Goal: Transaction & Acquisition: Purchase product/service

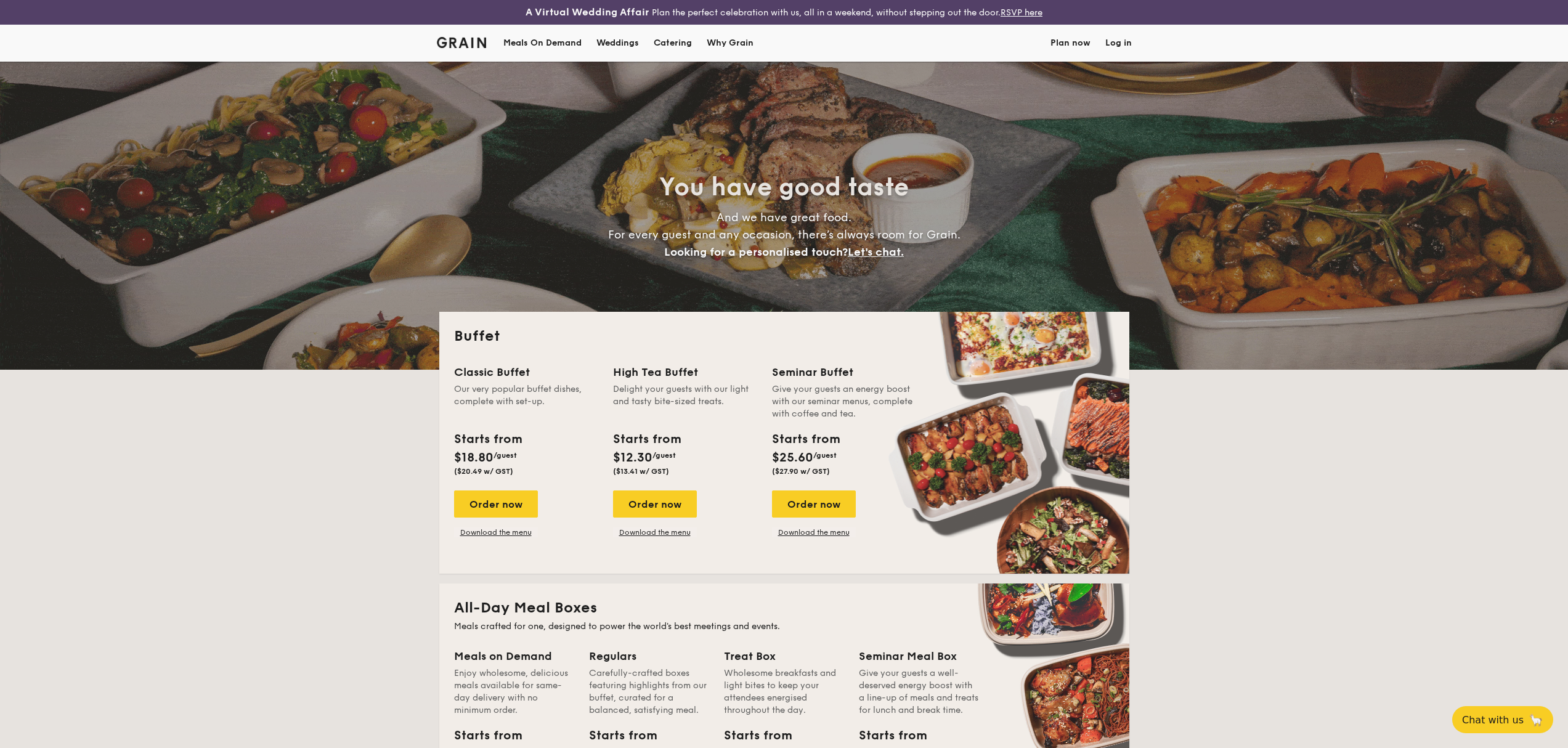
select select
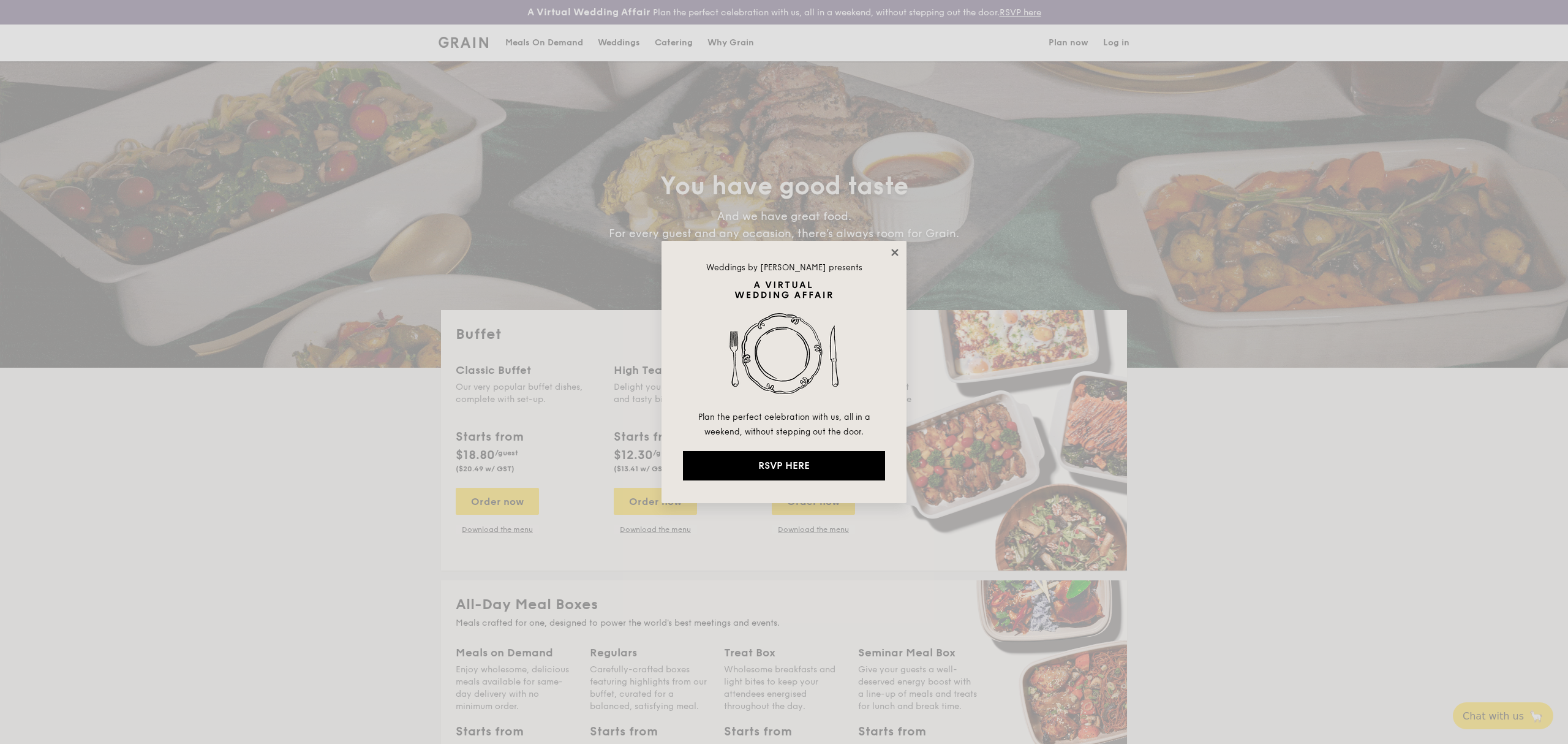
click at [894, 253] on icon at bounding box center [894, 252] width 7 height 7
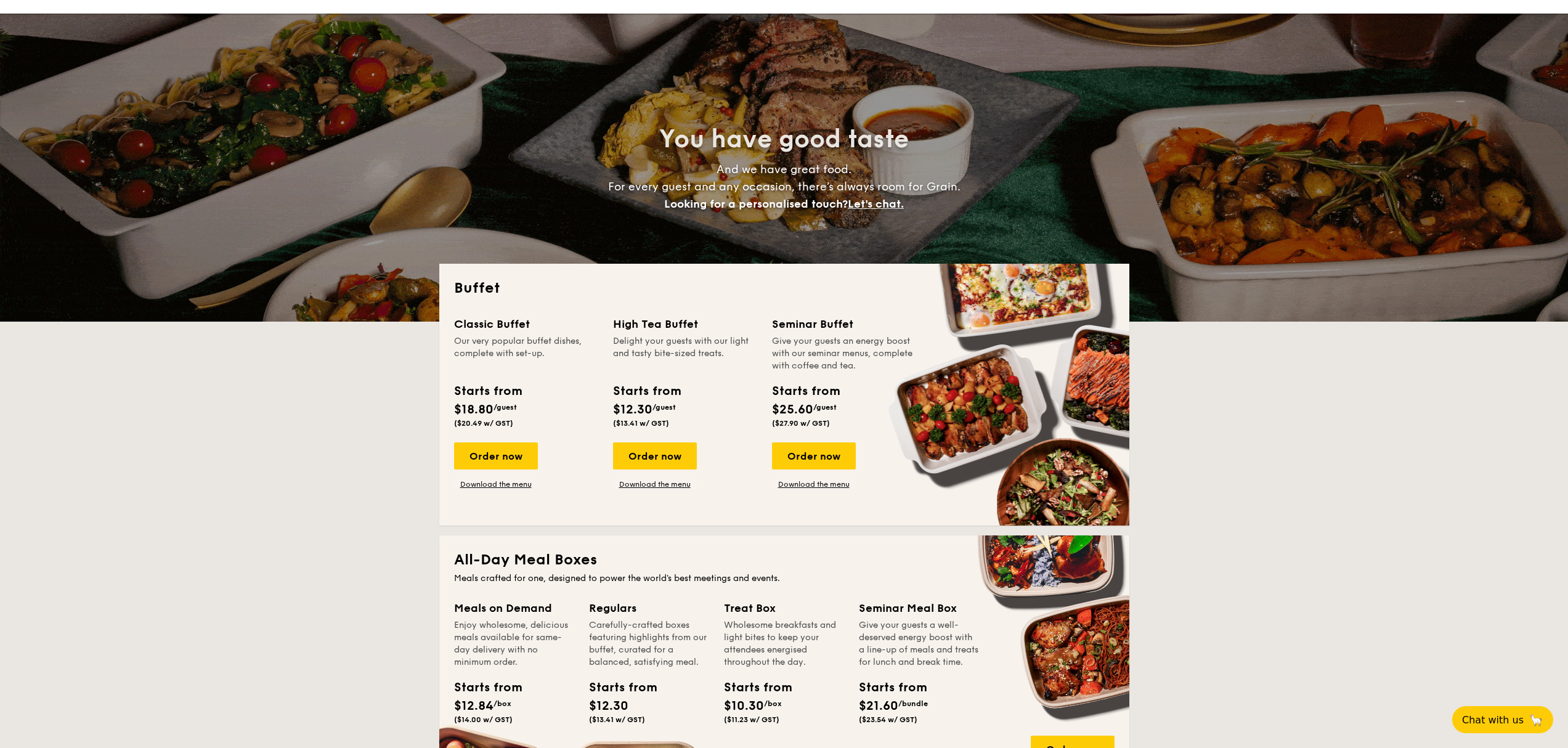
scroll to position [410, 0]
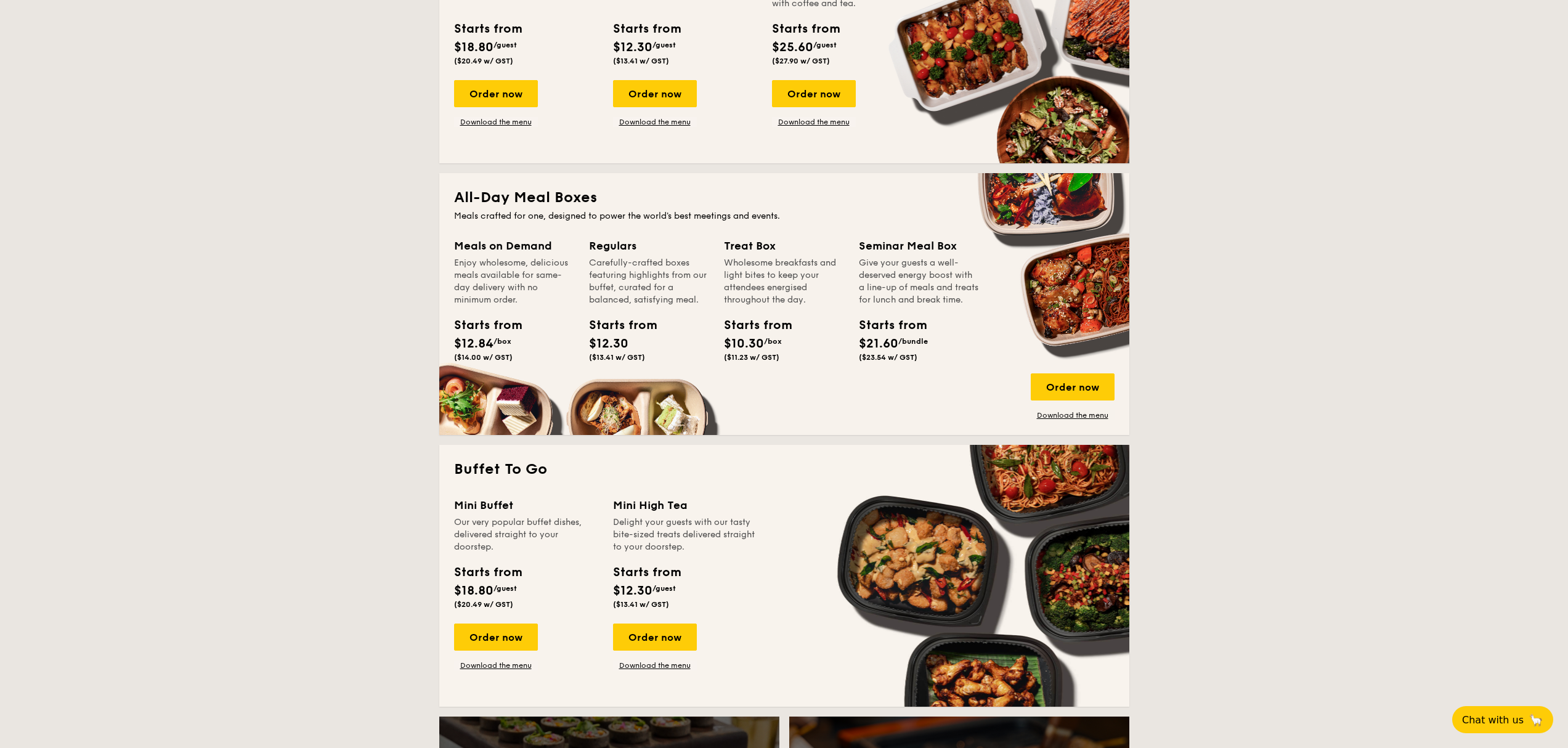
click at [519, 248] on div "Meals on Demand" at bounding box center [514, 246] width 120 height 17
click at [497, 308] on div "Meals on Demand Enjoy wholesome, delicious meals available for same-day deliver…" at bounding box center [514, 302] width 120 height 129
click at [1084, 389] on div "Order now" at bounding box center [1073, 387] width 84 height 27
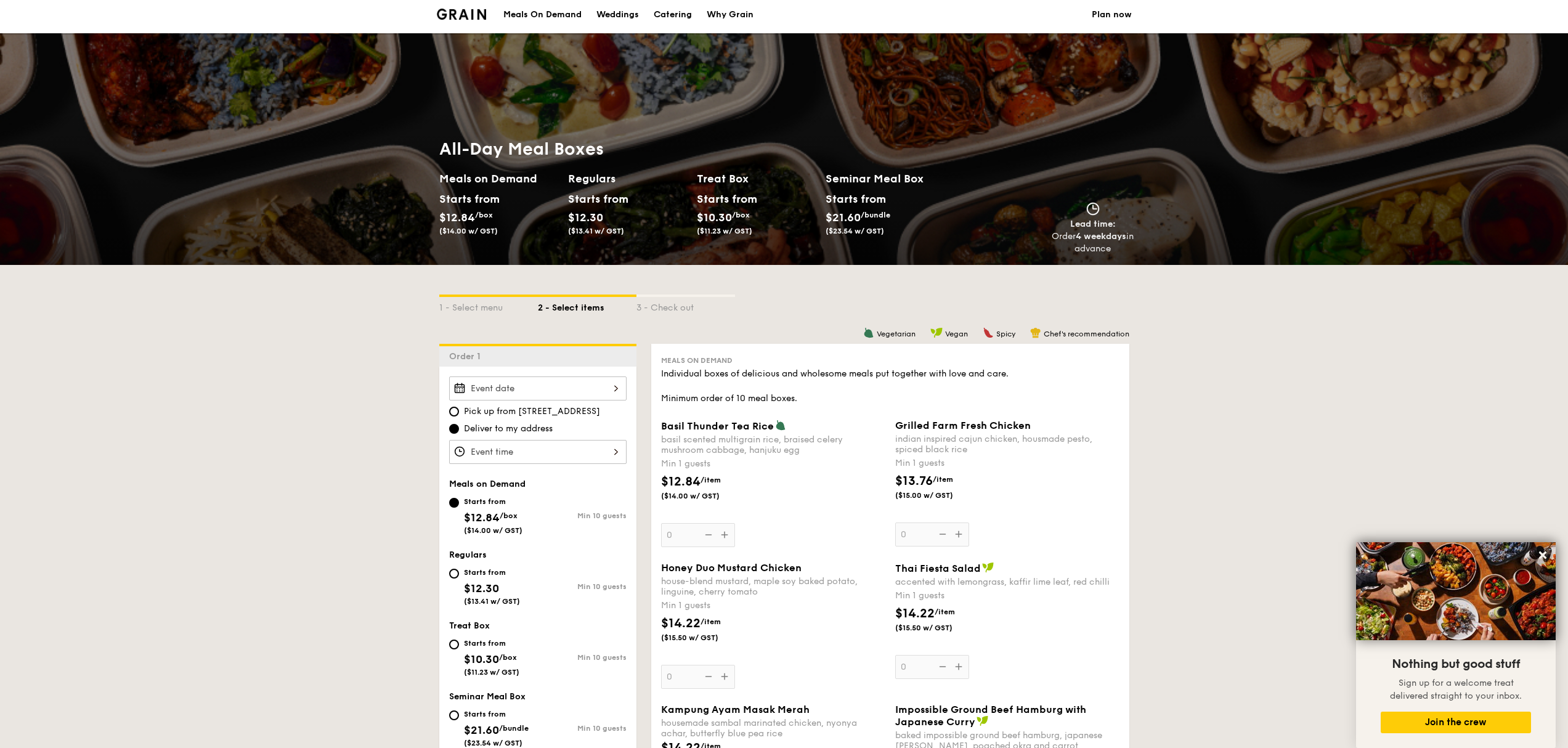
scroll to position [355, 0]
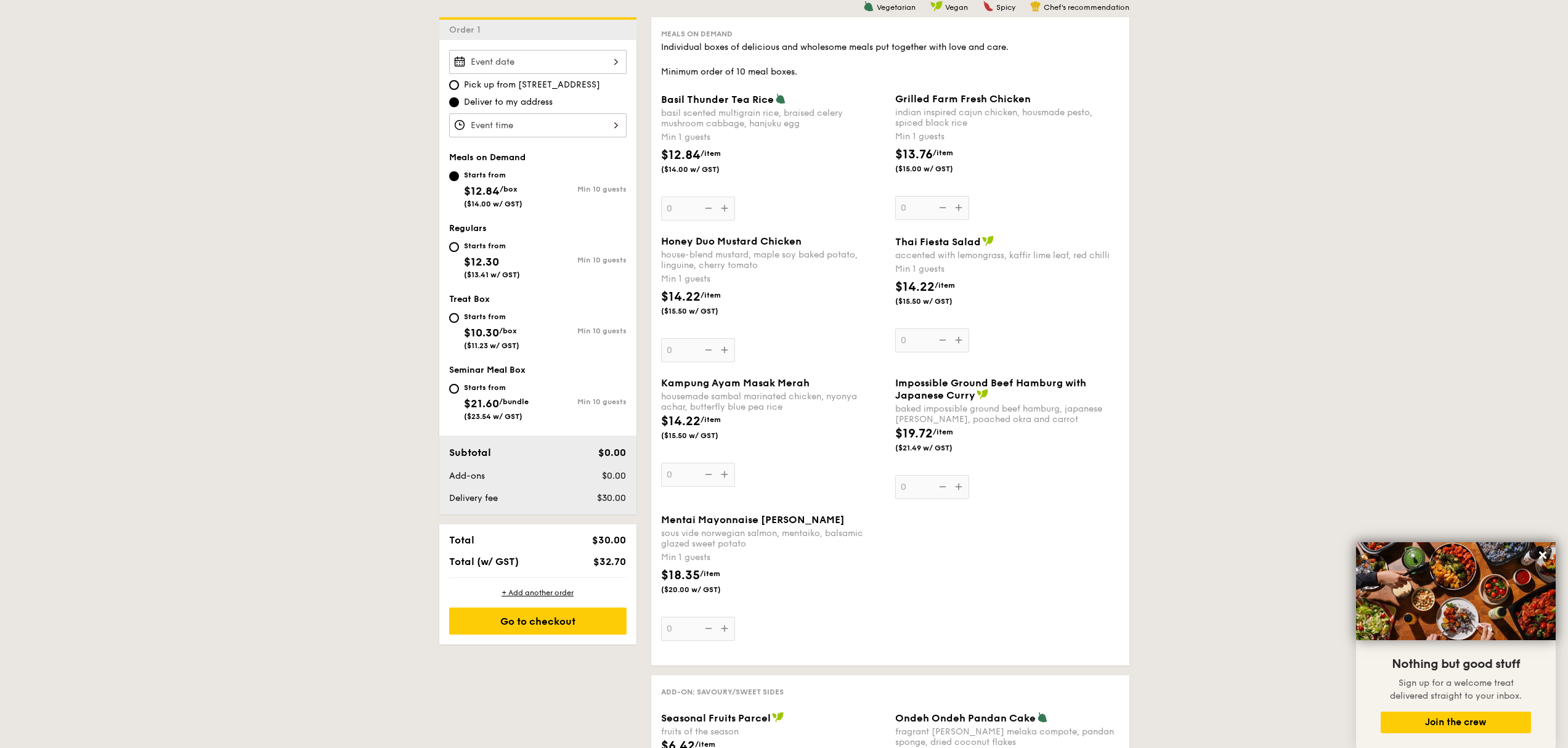
click at [941, 157] on div "$13.76 /item ($15.00 w/ GST)" at bounding box center [937, 159] width 93 height 28
click at [941, 196] on input "0" at bounding box center [932, 208] width 74 height 24
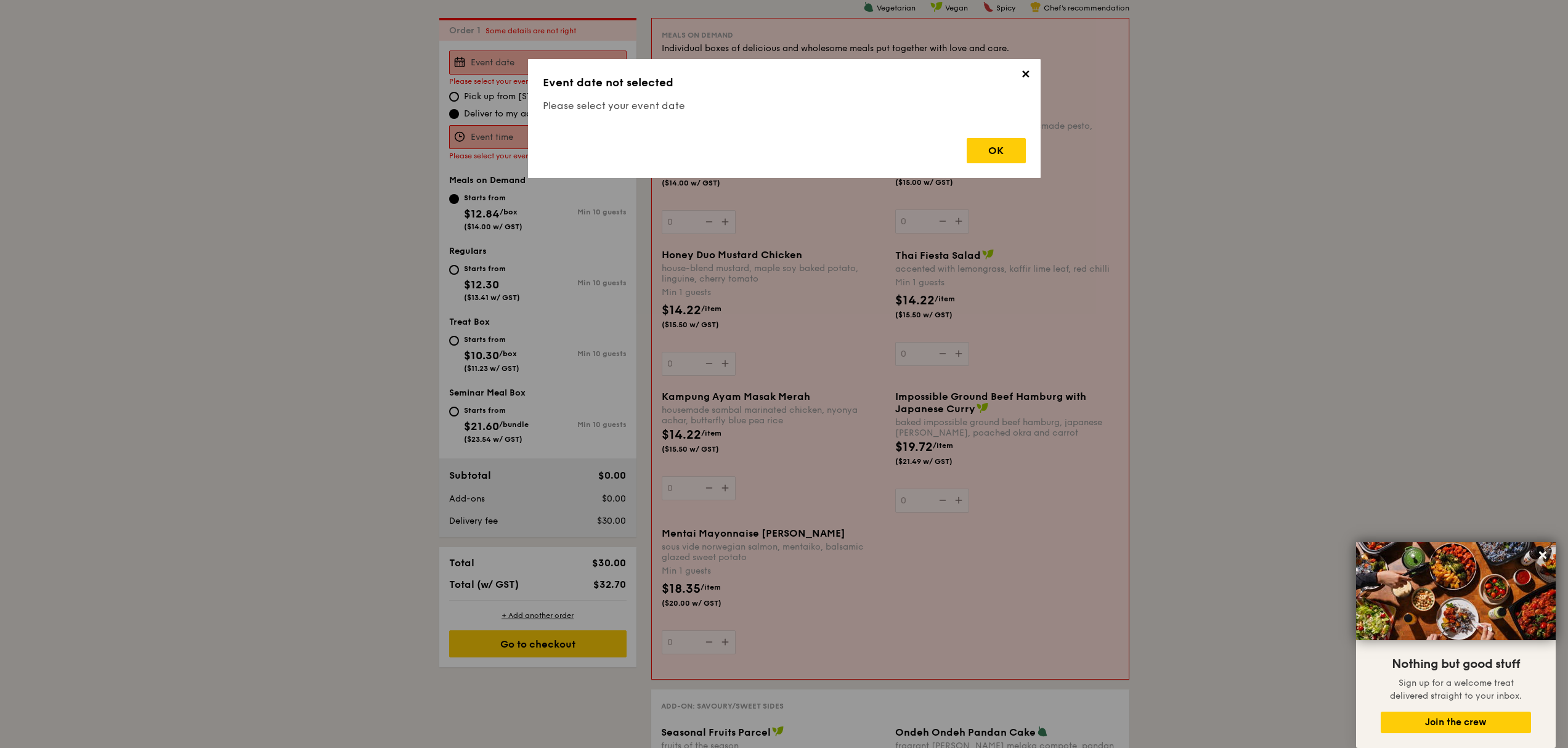
scroll to position [354, 0]
click at [978, 151] on div "OK" at bounding box center [997, 150] width 59 height 25
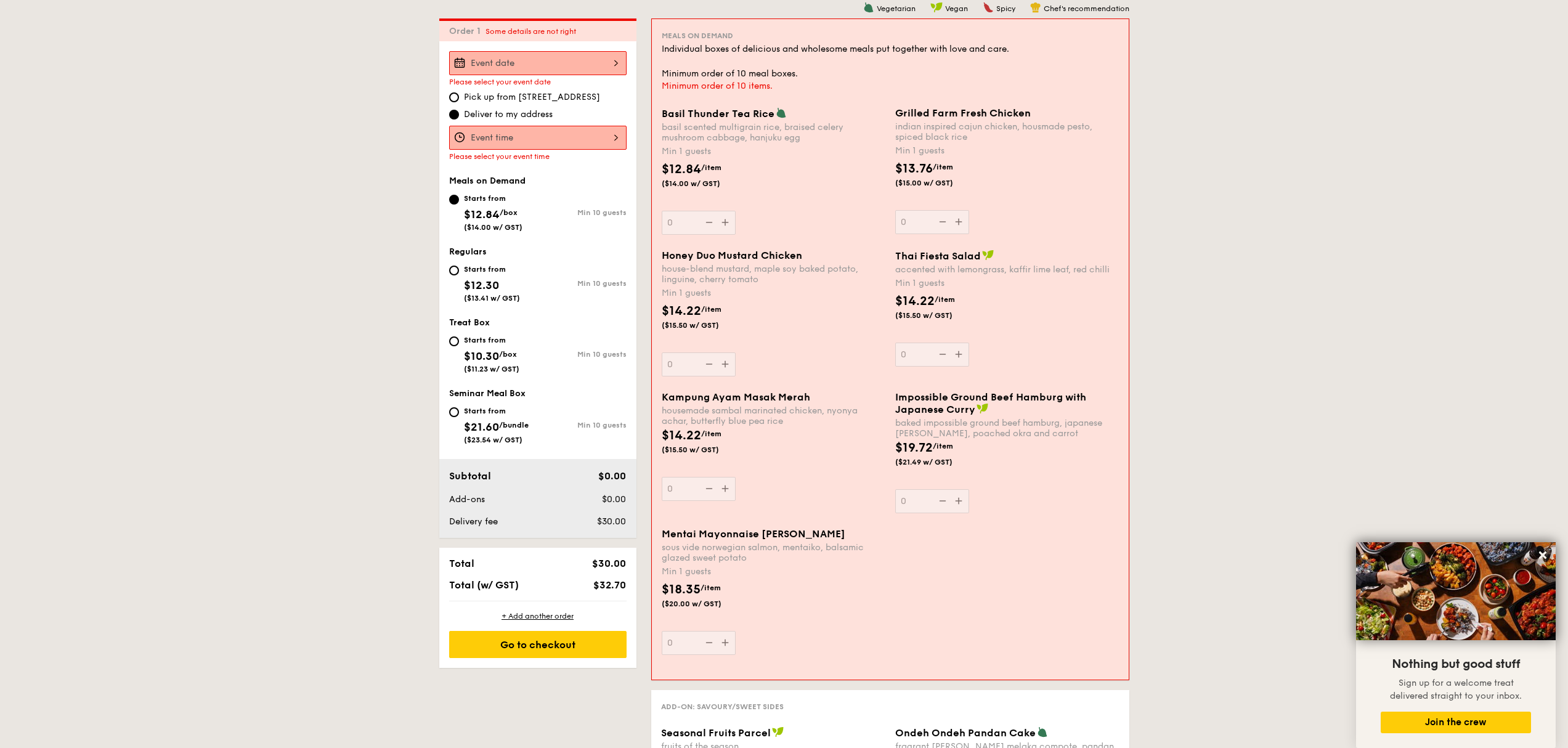
click at [553, 51] on input "Basil Thunder Tea [PERSON_NAME] scented multigrain rice, braised celery mushroo…" at bounding box center [537, 63] width 177 height 24
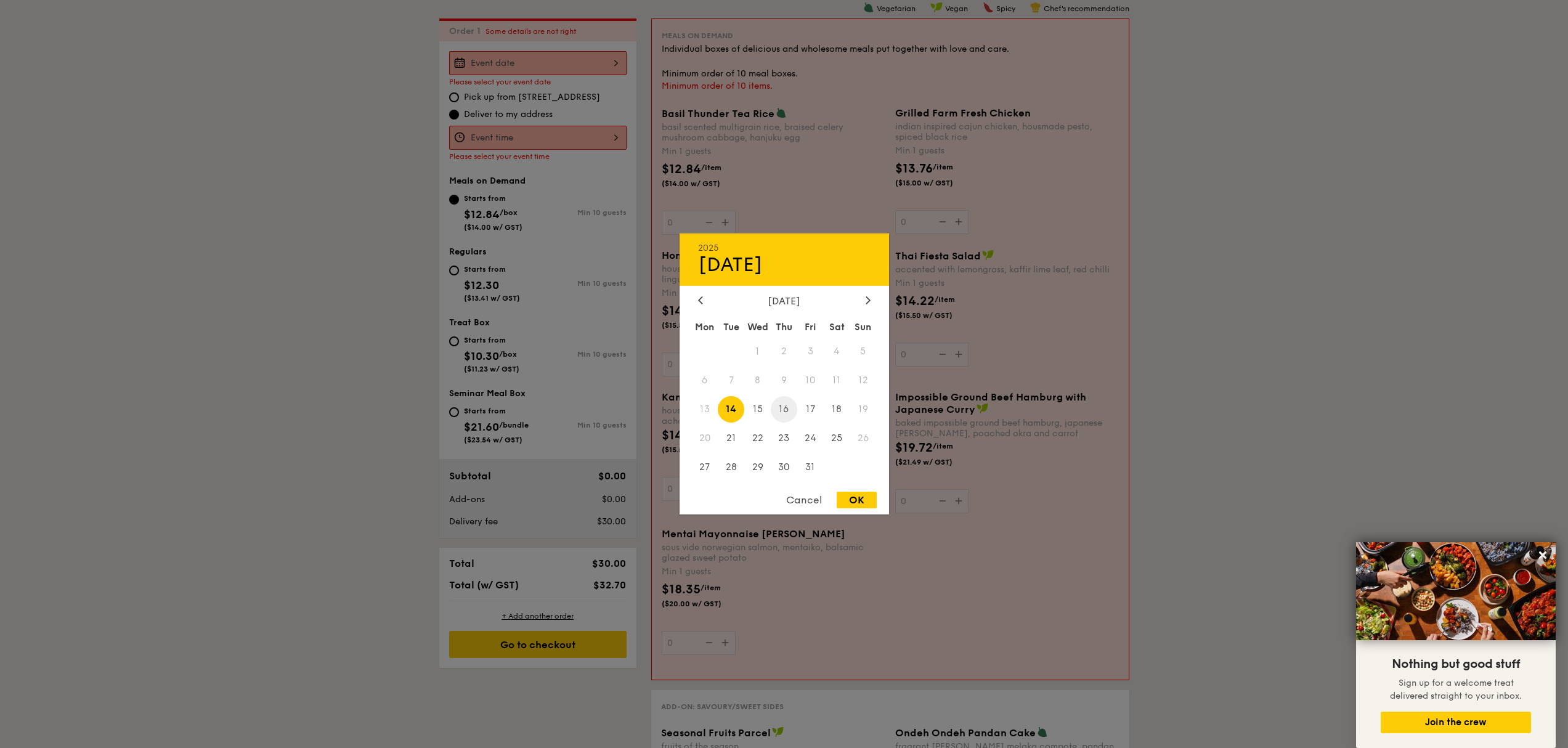
click at [786, 406] on span "16" at bounding box center [784, 409] width 27 height 27
click at [855, 498] on div "OK" at bounding box center [856, 499] width 40 height 17
type input "[DATE]"
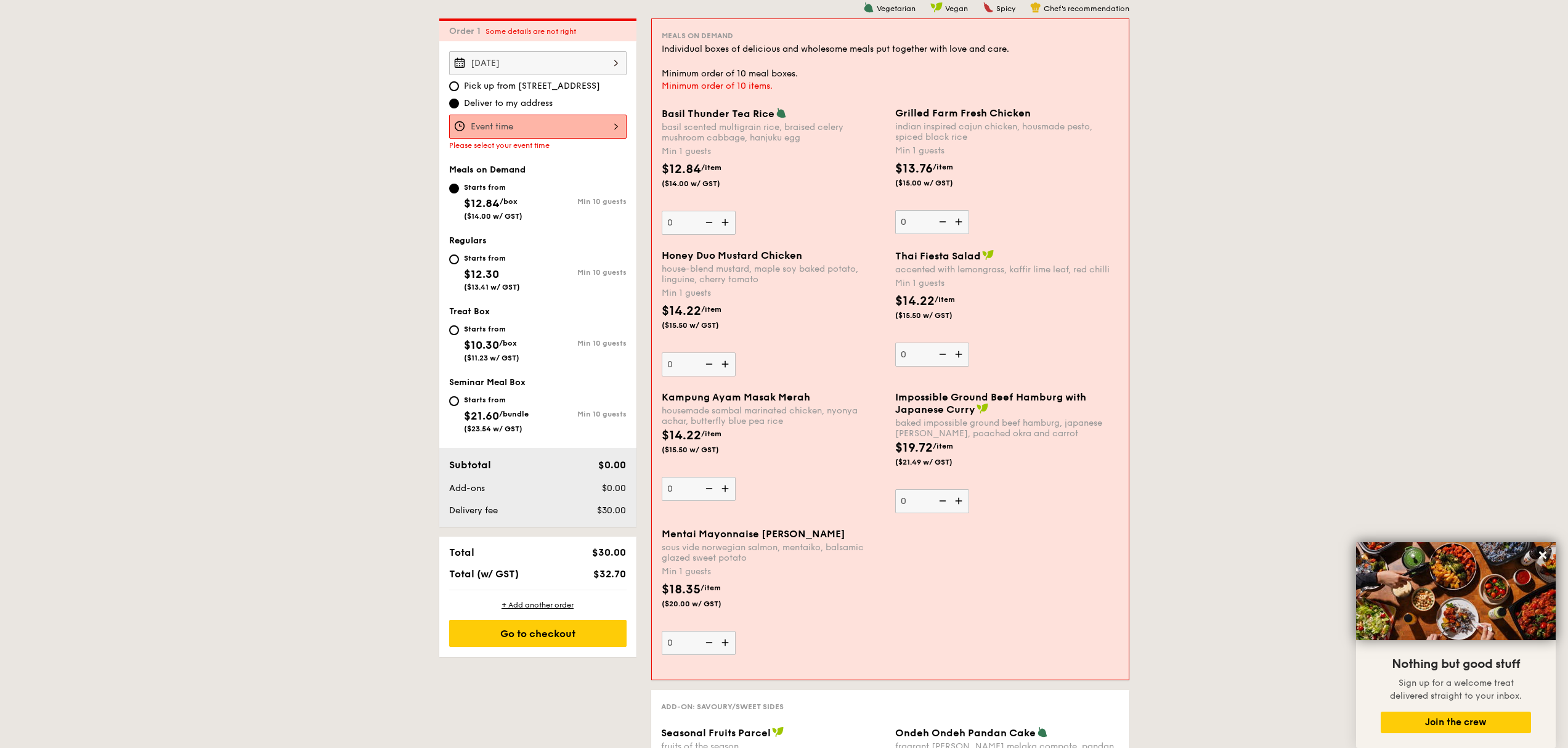
click at [547, 116] on input "Basil Thunder Tea [PERSON_NAME] scented multigrain rice, braised celery mushroo…" at bounding box center [537, 126] width 177 height 24
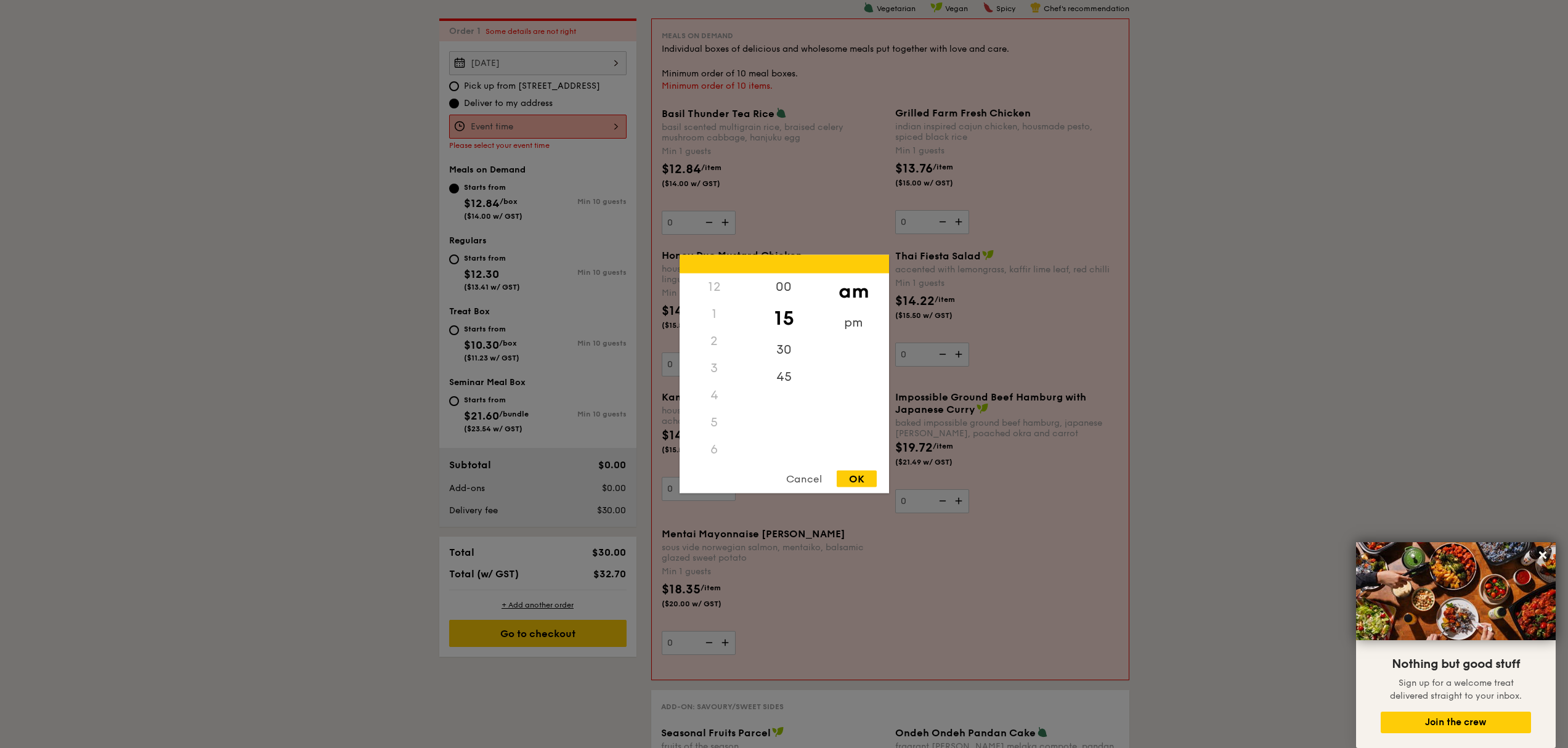
scroll to position [146, 0]
click at [788, 349] on div "30" at bounding box center [784, 354] width 70 height 36
click at [786, 310] on div "15" at bounding box center [784, 318] width 70 height 36
click at [854, 472] on div "OK" at bounding box center [856, 478] width 40 height 17
type input "11:15AM"
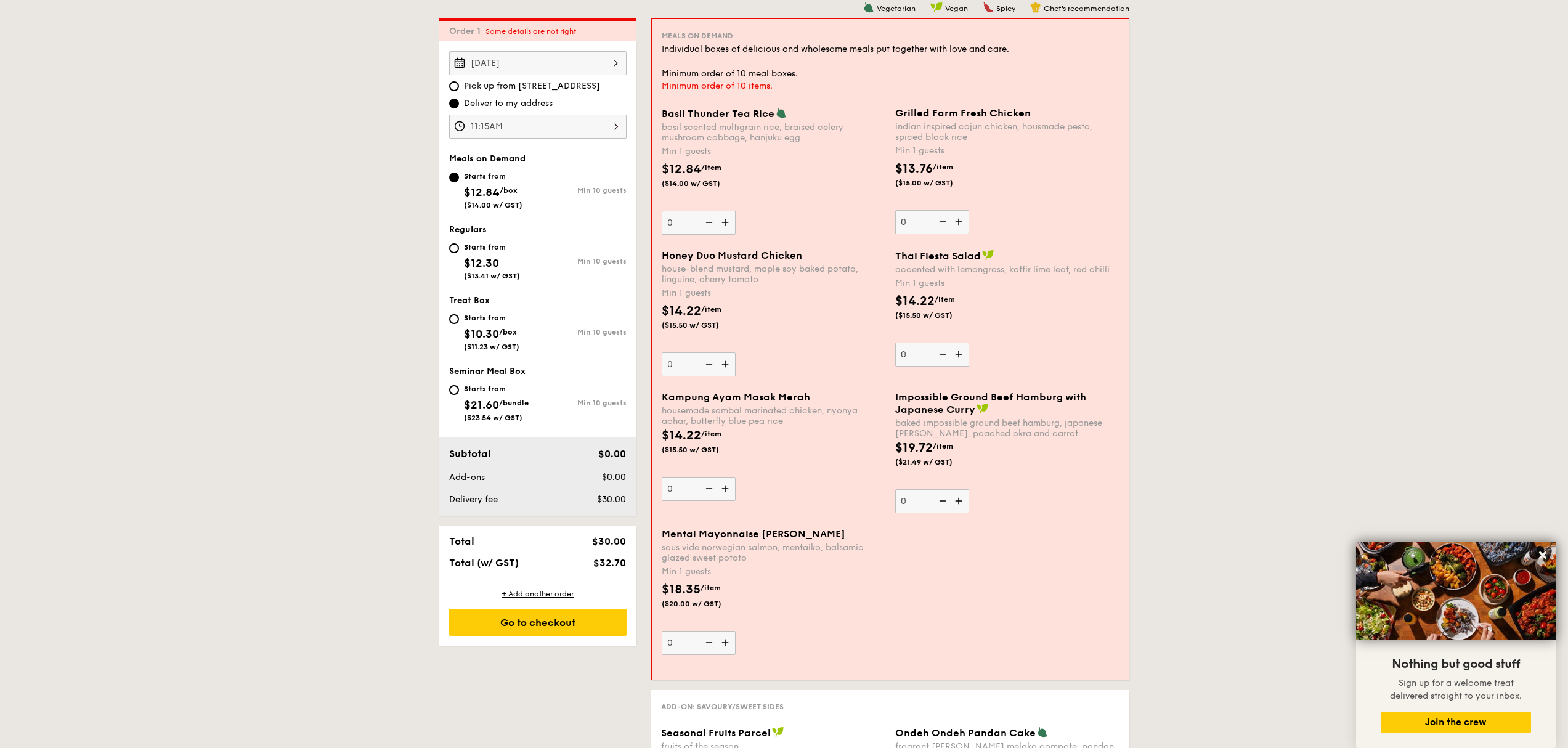
click at [477, 267] on span "$12.30" at bounding box center [481, 263] width 35 height 14
click at [459, 253] on input "Starts from $12.30 ($13.41 w/ GST) Min 10 guests" at bounding box center [454, 249] width 10 height 10
radio input "true"
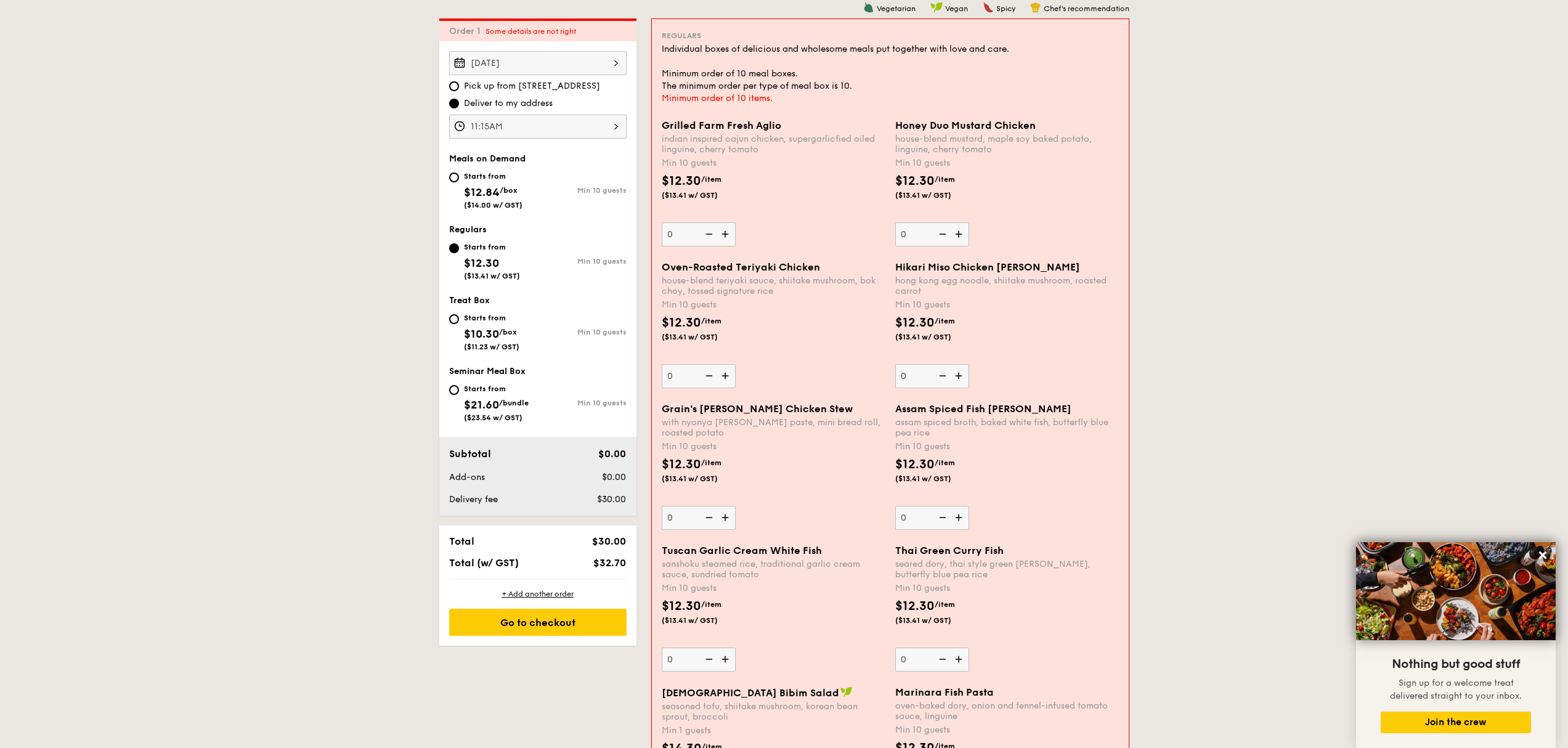
click at [477, 224] on span "Regulars" at bounding box center [467, 229] width 38 height 11
click at [482, 193] on span "$12.84" at bounding box center [482, 192] width 36 height 14
click at [459, 182] on input "Starts from $12.84 /box ($14.00 w/ GST) Min 10 guests" at bounding box center [454, 177] width 10 height 10
radio input "true"
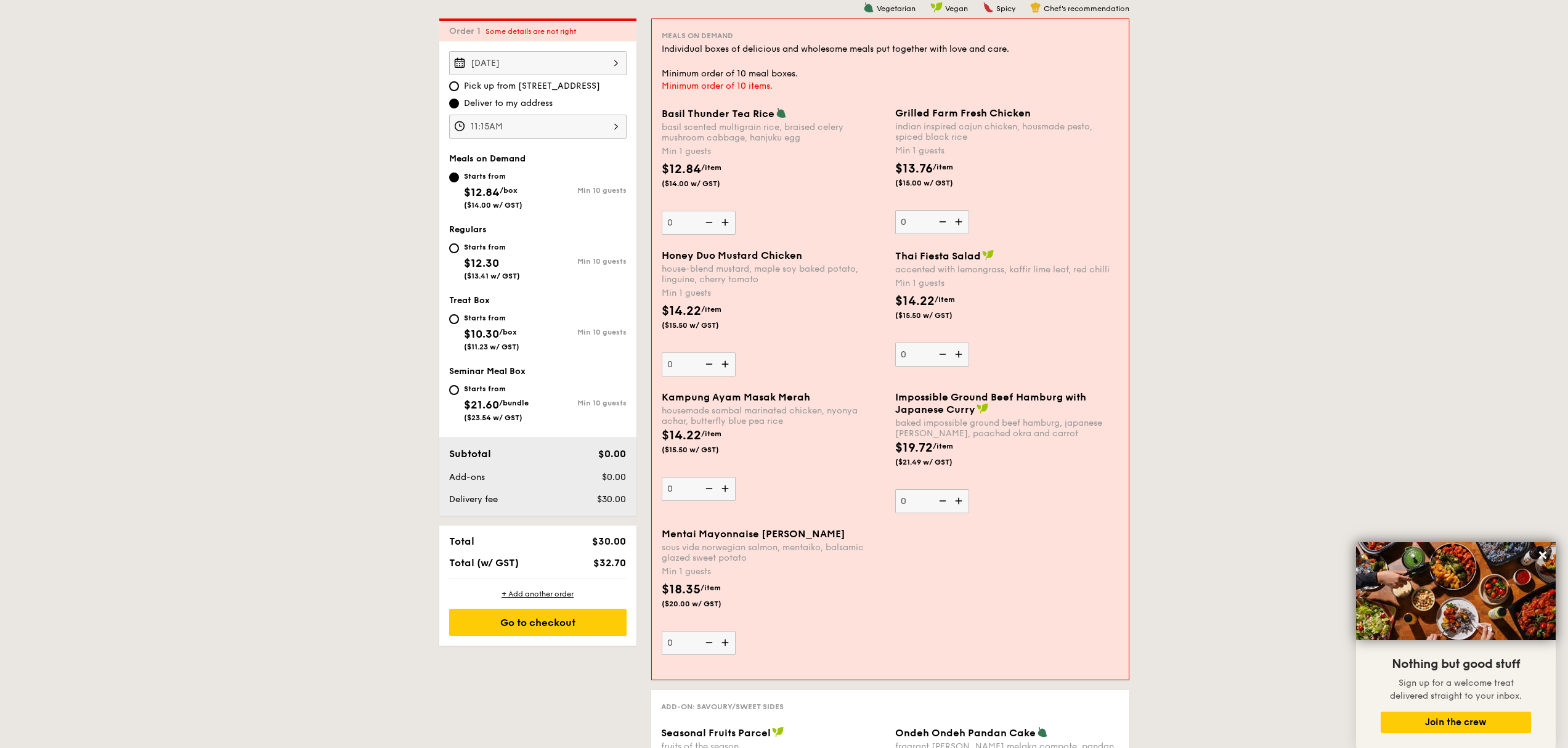
click at [963, 224] on img at bounding box center [960, 222] width 19 height 23
click at [963, 224] on input "0" at bounding box center [932, 222] width 74 height 24
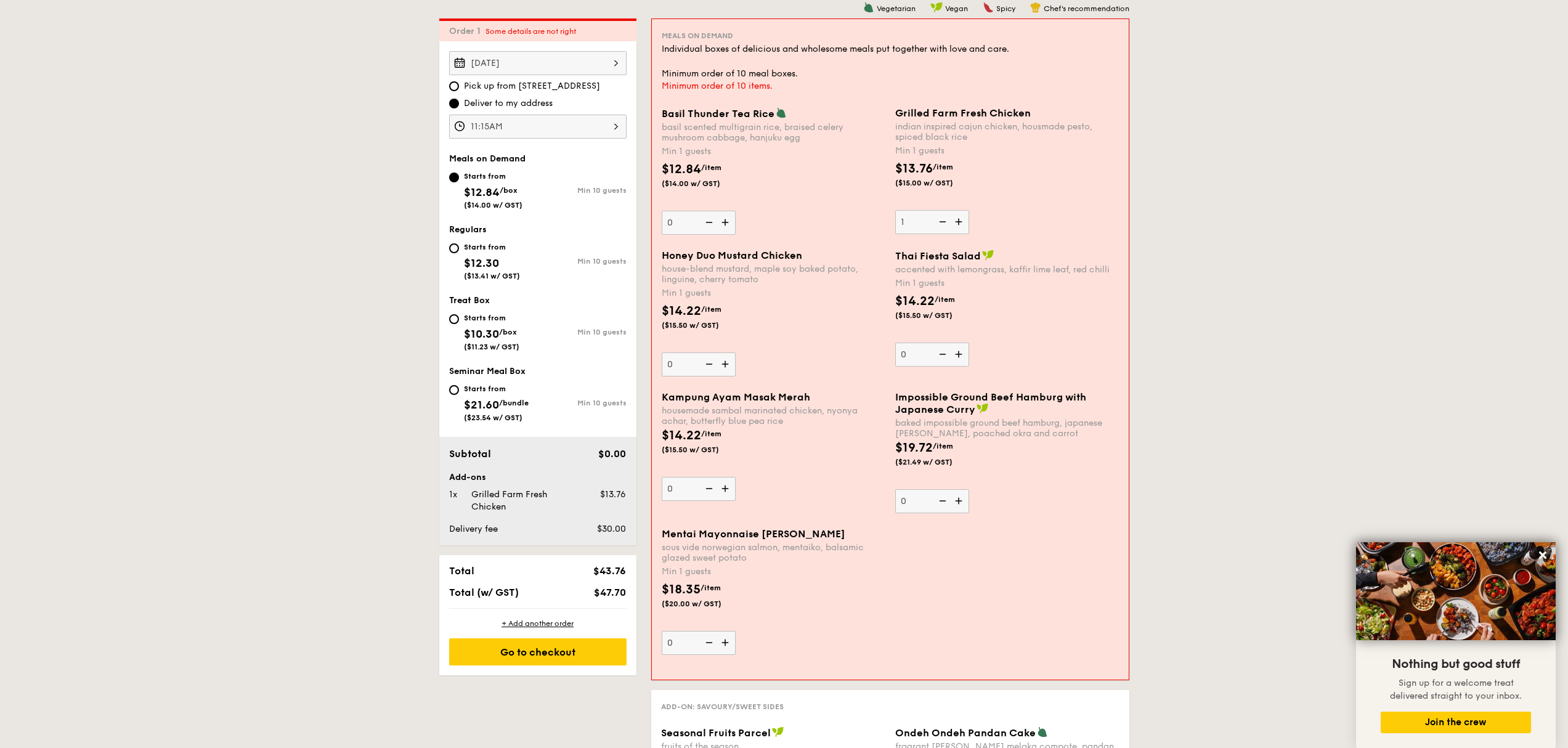
click at [963, 224] on img at bounding box center [960, 222] width 19 height 23
click at [963, 224] on input "1" at bounding box center [932, 222] width 74 height 24
click at [963, 224] on img at bounding box center [960, 222] width 19 height 23
click at [963, 224] on input "2" at bounding box center [932, 222] width 74 height 24
click at [963, 224] on img at bounding box center [960, 222] width 19 height 23
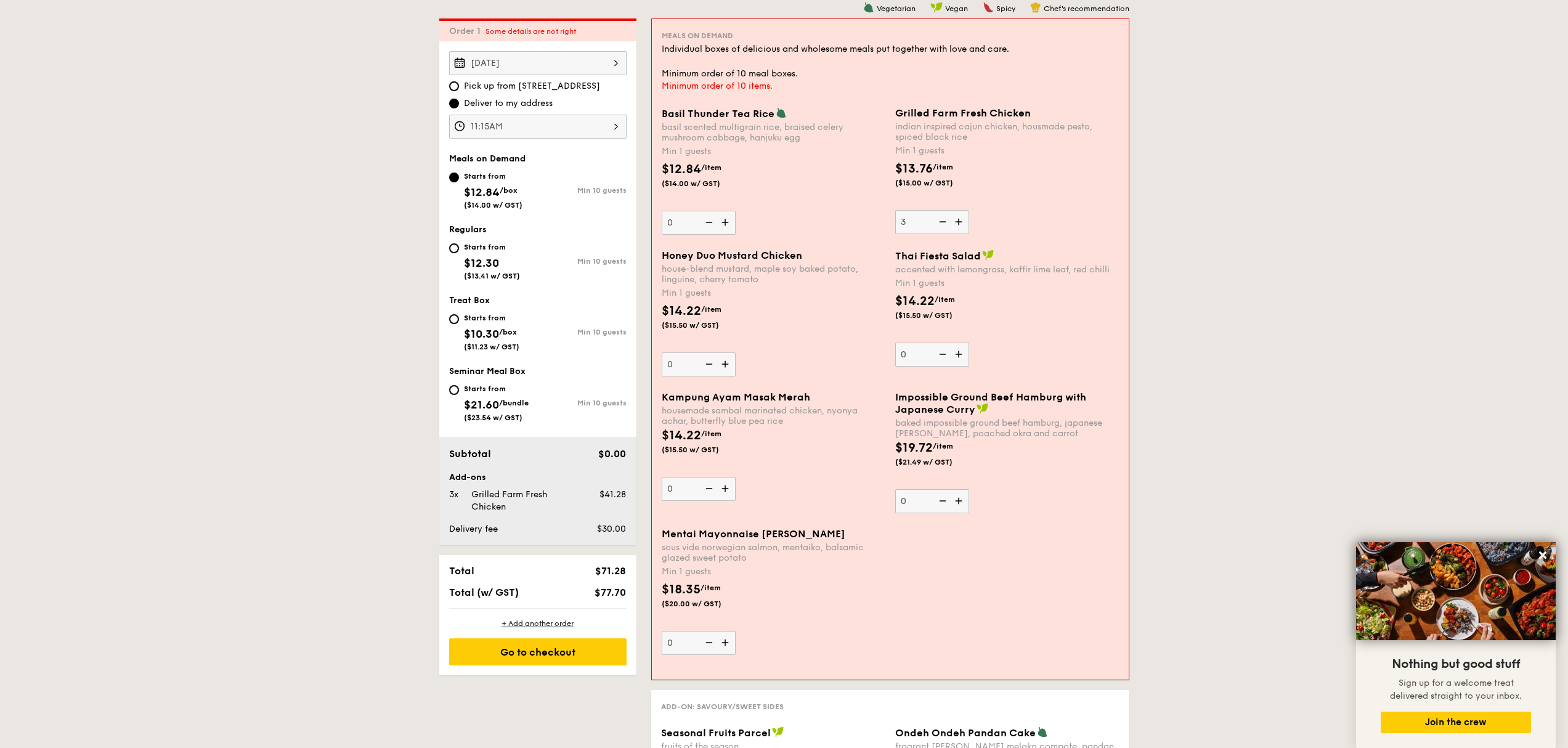
click at [963, 224] on input "3" at bounding box center [932, 222] width 74 height 24
click at [963, 224] on img at bounding box center [960, 222] width 19 height 23
click at [963, 224] on input "4" at bounding box center [932, 222] width 74 height 24
click at [963, 224] on img at bounding box center [960, 222] width 19 height 23
click at [963, 224] on input "5" at bounding box center [932, 222] width 74 height 24
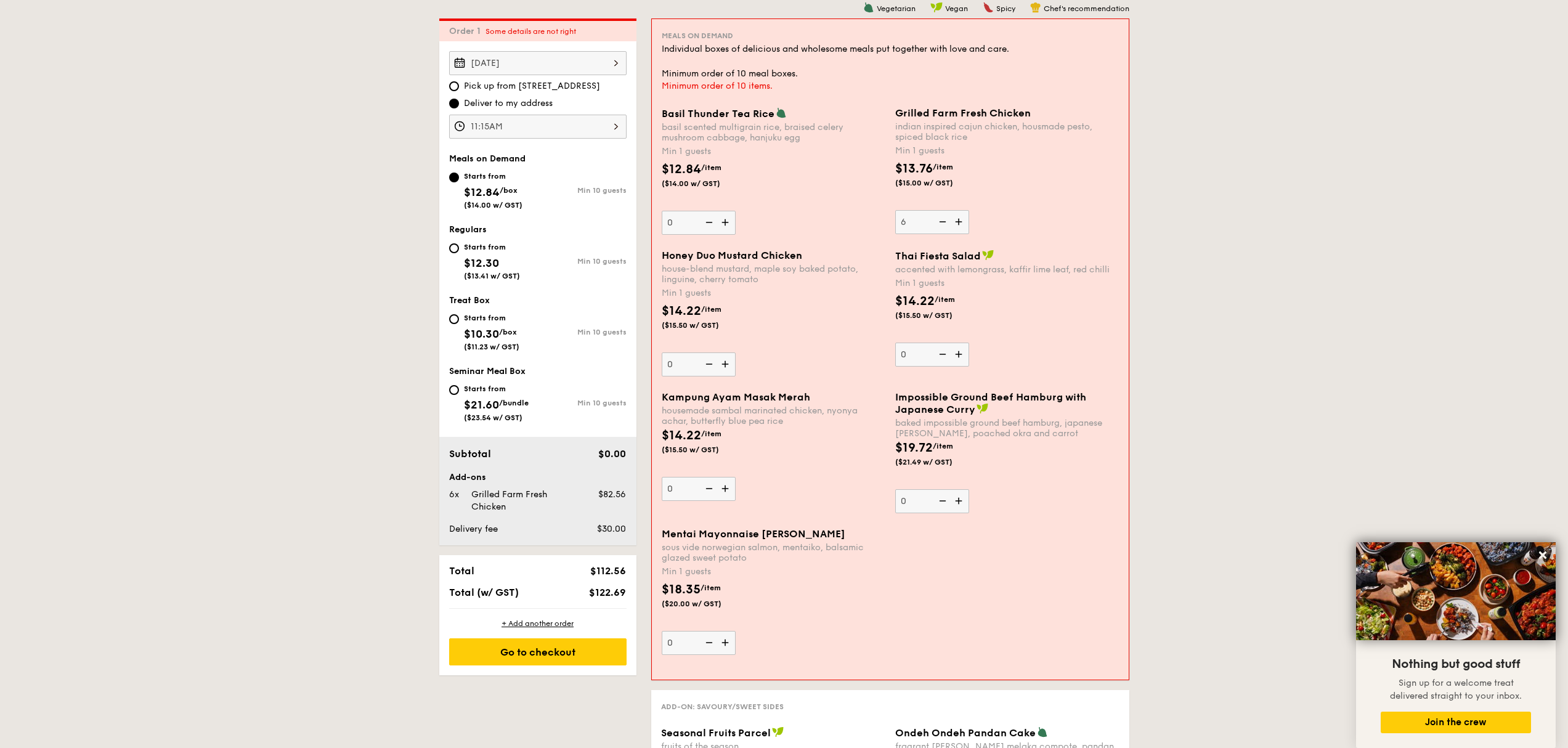
click at [963, 224] on img at bounding box center [960, 222] width 19 height 23
click at [963, 224] on input "6" at bounding box center [932, 222] width 74 height 24
click at [963, 224] on img at bounding box center [960, 222] width 19 height 23
click at [963, 224] on input "7" at bounding box center [932, 222] width 74 height 24
click at [963, 224] on img at bounding box center [960, 222] width 19 height 23
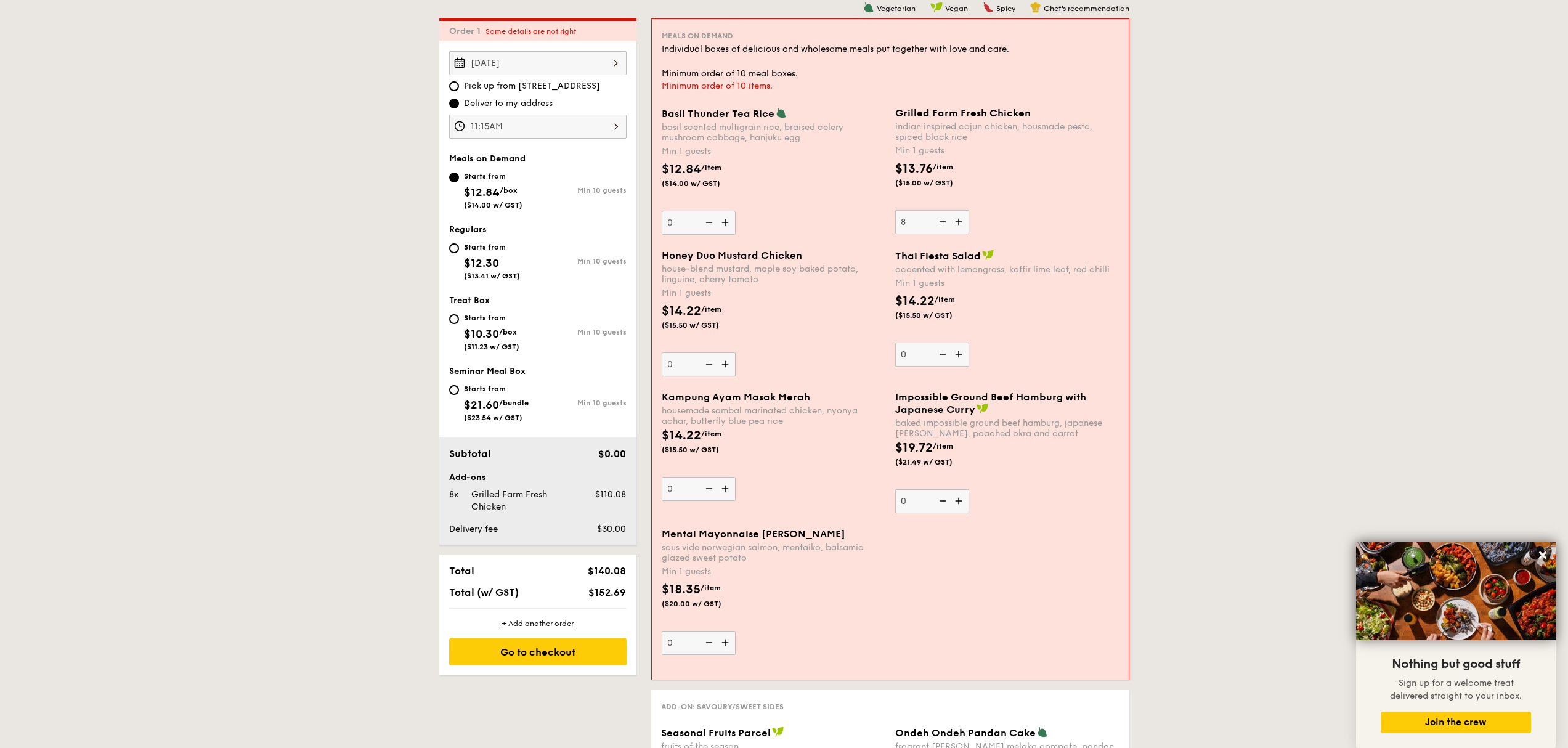
click at [963, 224] on input "8" at bounding box center [932, 222] width 74 height 24
click at [963, 224] on img at bounding box center [960, 222] width 19 height 23
click at [963, 224] on input "9" at bounding box center [932, 222] width 74 height 24
type input "10"
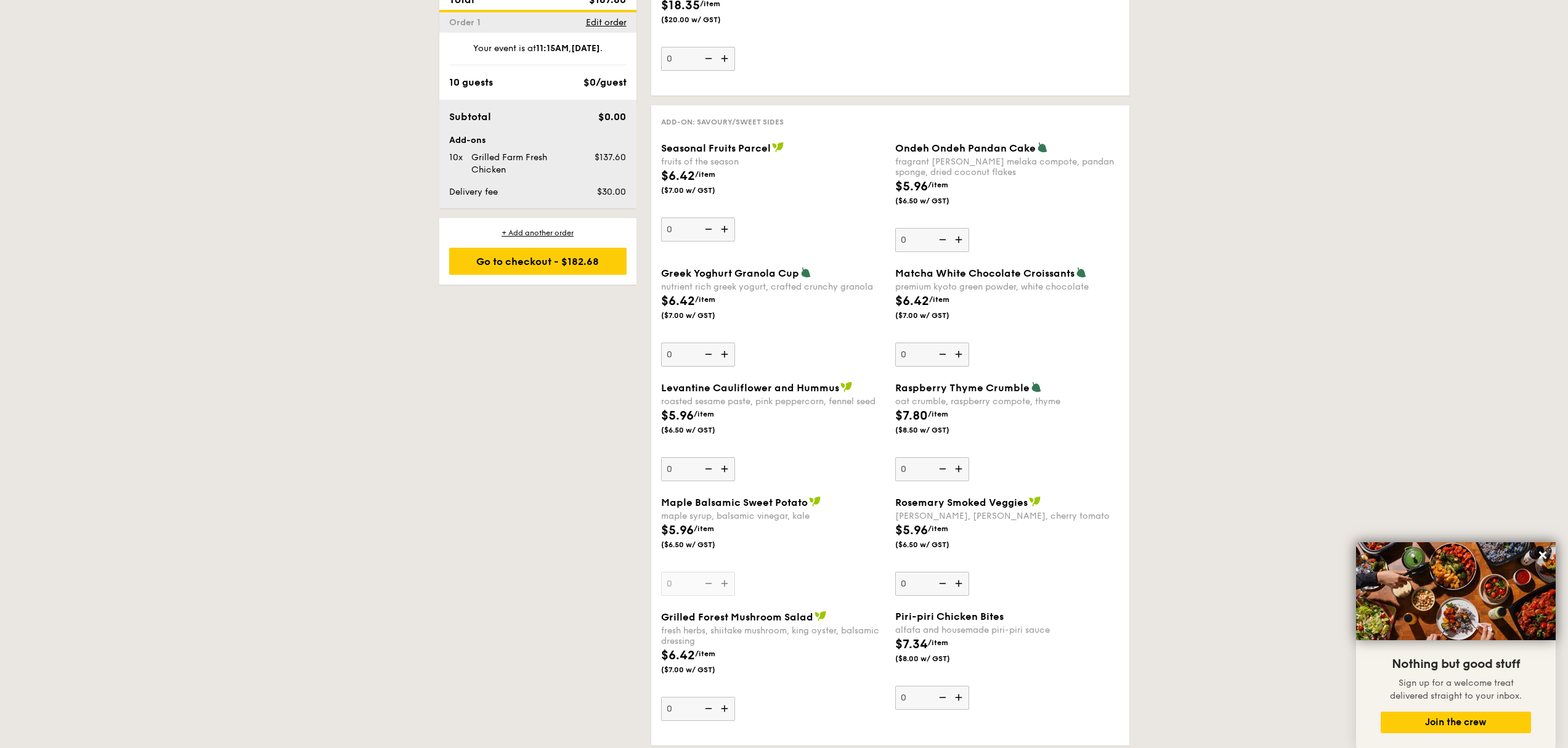
scroll to position [924, 0]
